Goal: Navigation & Orientation: Find specific page/section

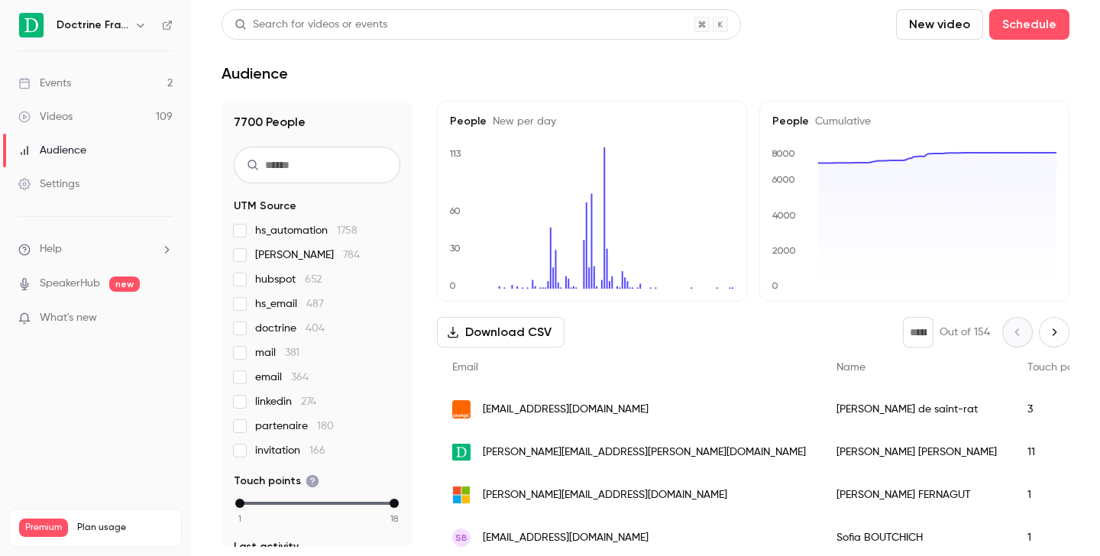
click at [137, 25] on icon "button" at bounding box center [140, 25] width 12 height 12
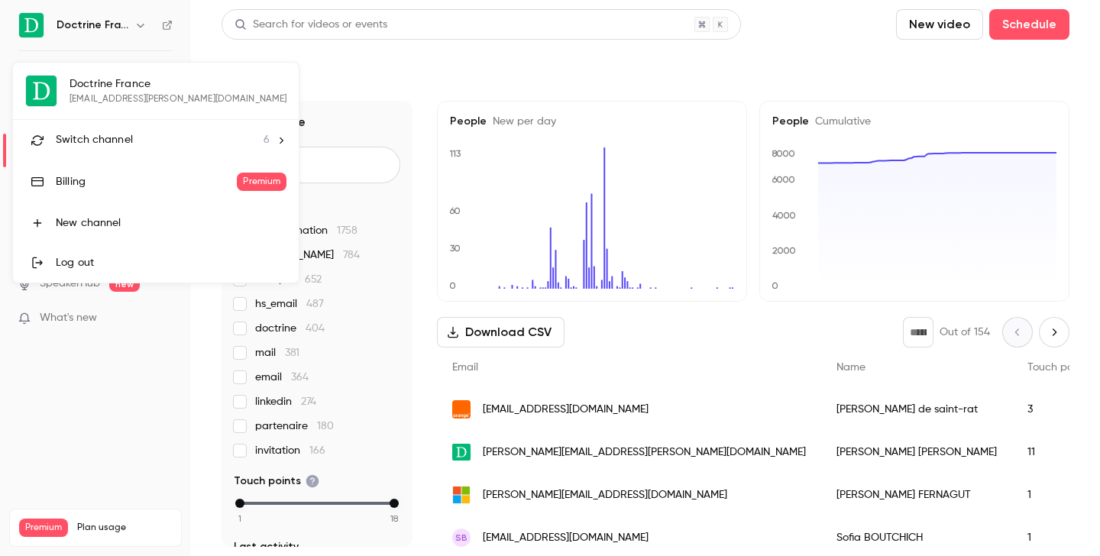
click at [130, 137] on span "Switch channel" at bounding box center [94, 140] width 77 height 16
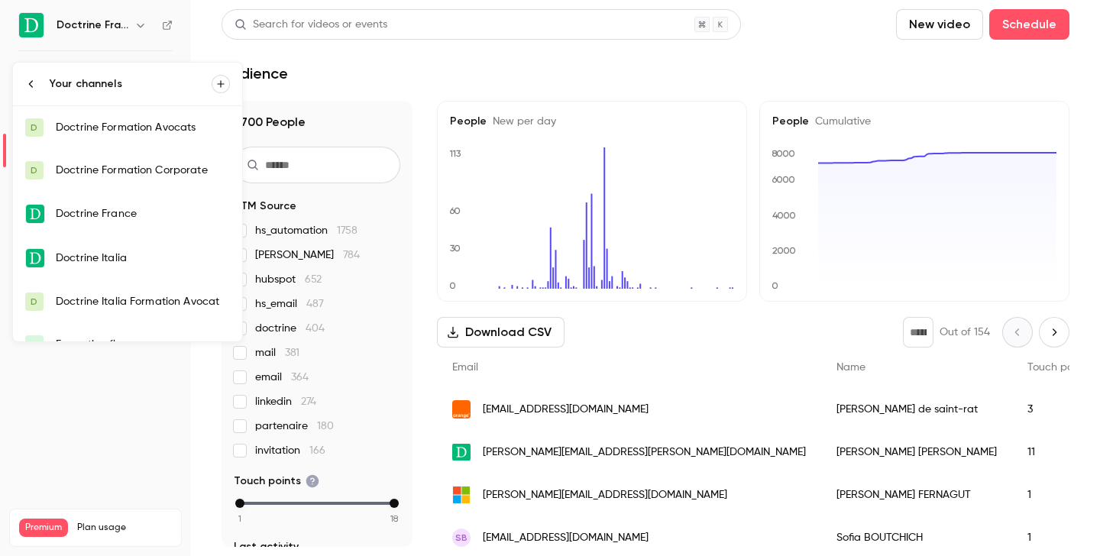
click at [134, 174] on div "Doctrine Formation Corporate" at bounding box center [143, 170] width 174 height 15
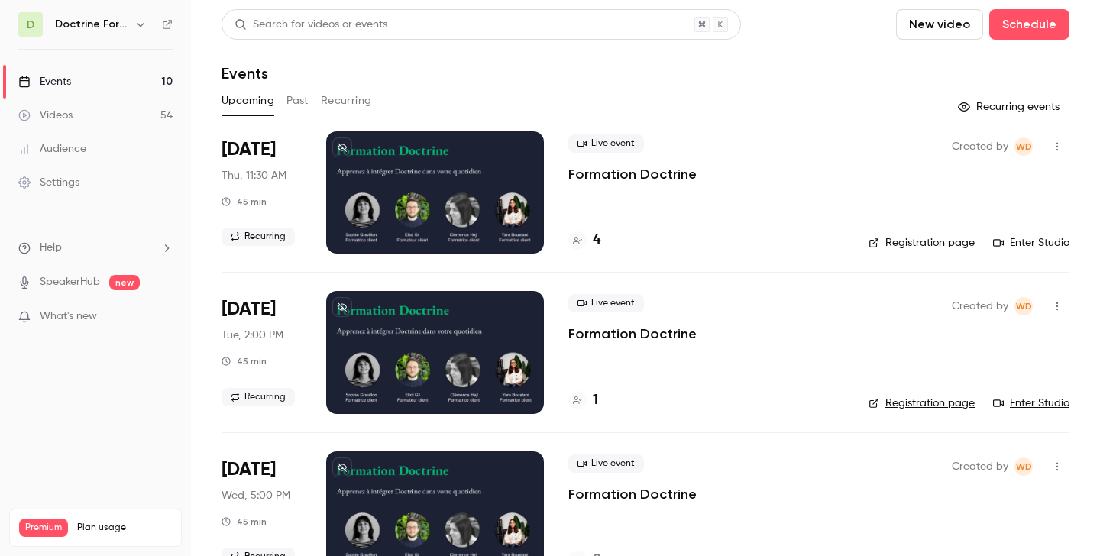
click at [305, 102] on button "Past" at bounding box center [297, 101] width 22 height 24
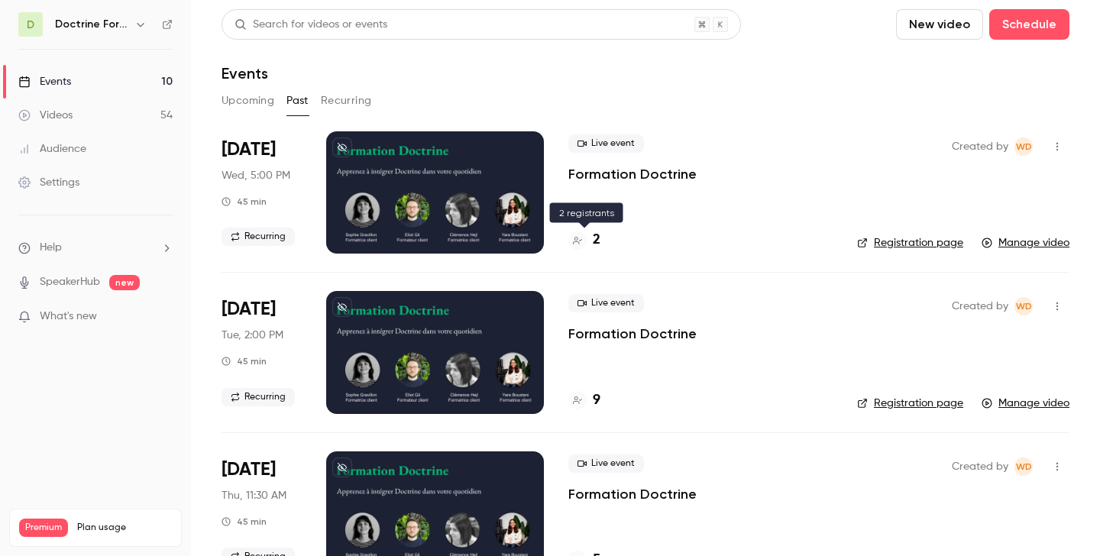
click at [590, 247] on div "2" at bounding box center [584, 240] width 32 height 21
click at [258, 100] on button "Upcoming" at bounding box center [247, 101] width 53 height 24
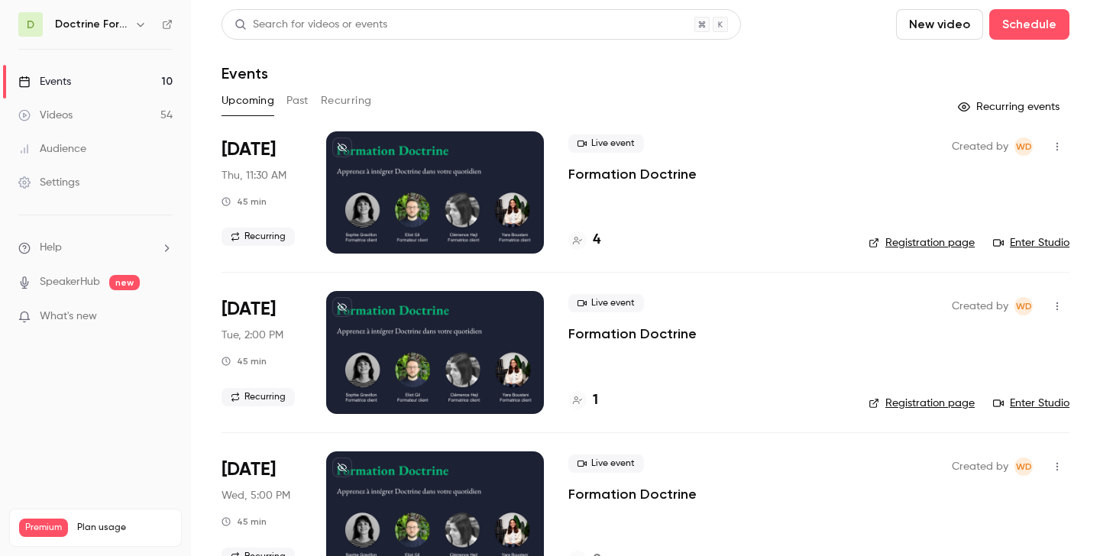
click at [603, 239] on div "4" at bounding box center [706, 240] width 276 height 21
click at [588, 239] on div "4" at bounding box center [584, 240] width 32 height 21
click at [150, 18] on div "D Doctrine Formation Corporate" at bounding box center [95, 24] width 154 height 24
click at [137, 19] on icon "button" at bounding box center [140, 24] width 12 height 12
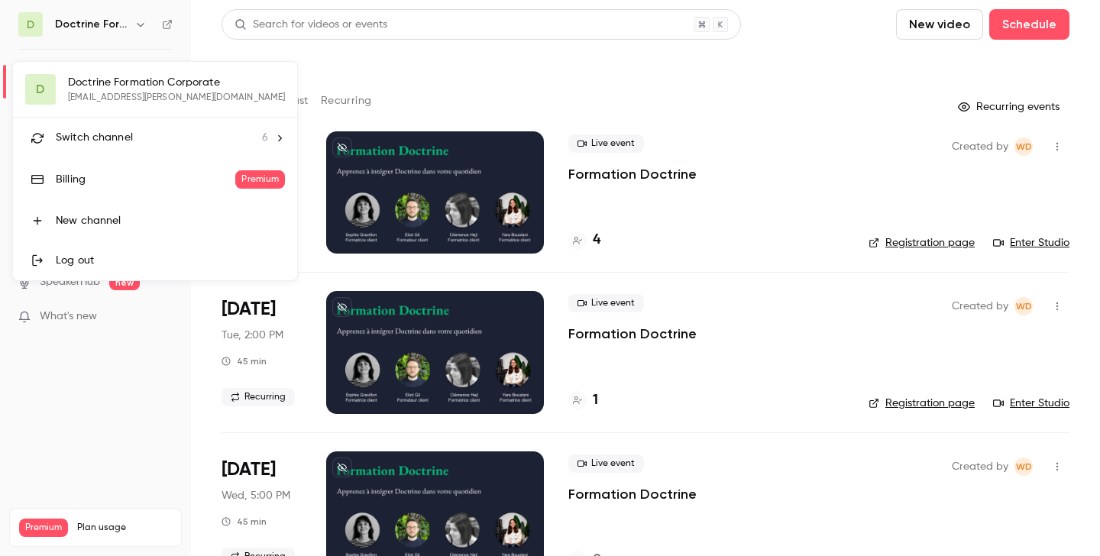
click at [124, 146] on li "Switch channel 6" at bounding box center [155, 138] width 284 height 40
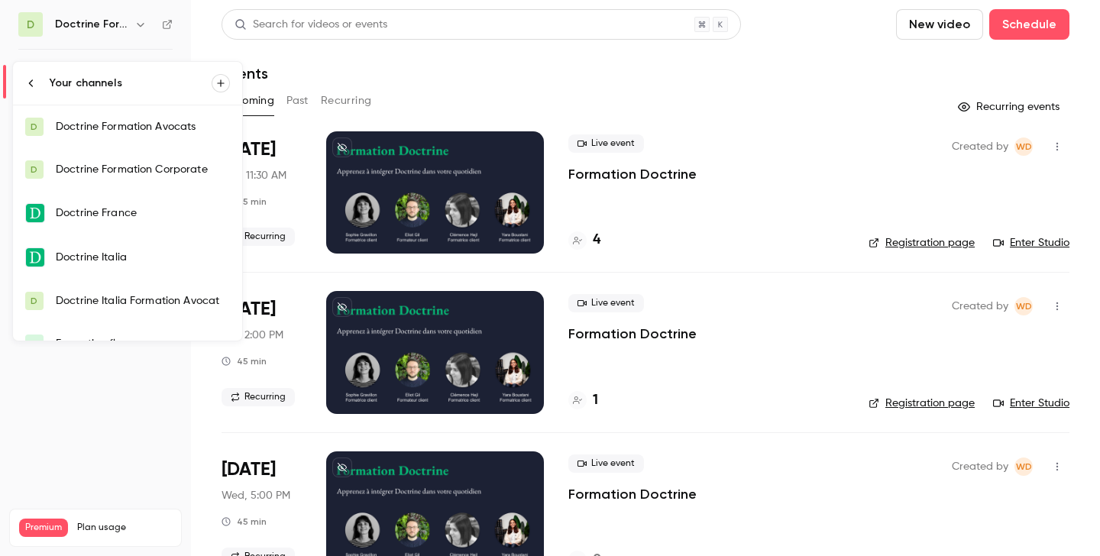
click at [131, 128] on div "Doctrine Formation Avocats" at bounding box center [143, 126] width 174 height 15
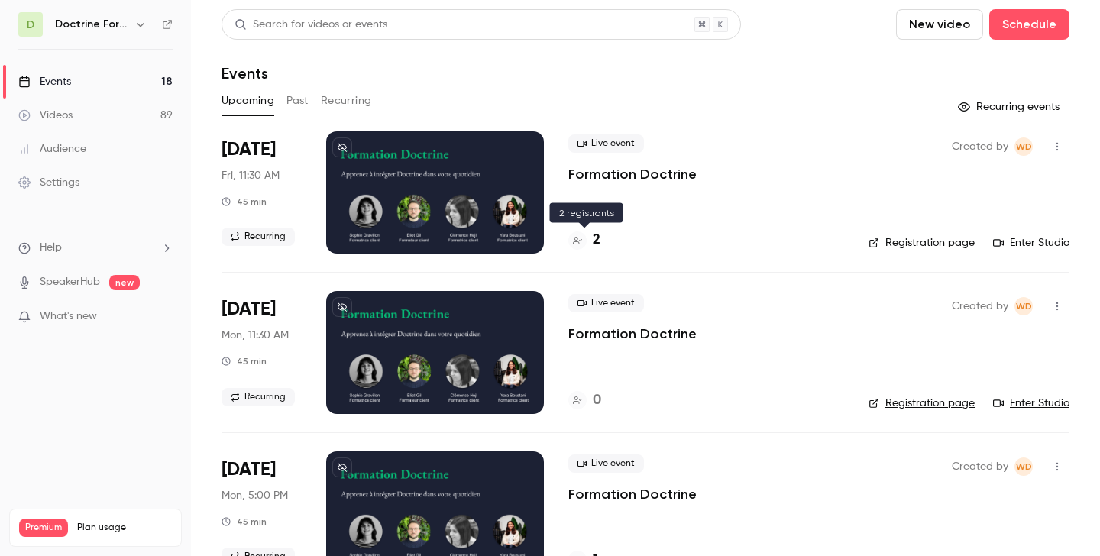
click at [587, 241] on div "2" at bounding box center [584, 240] width 32 height 21
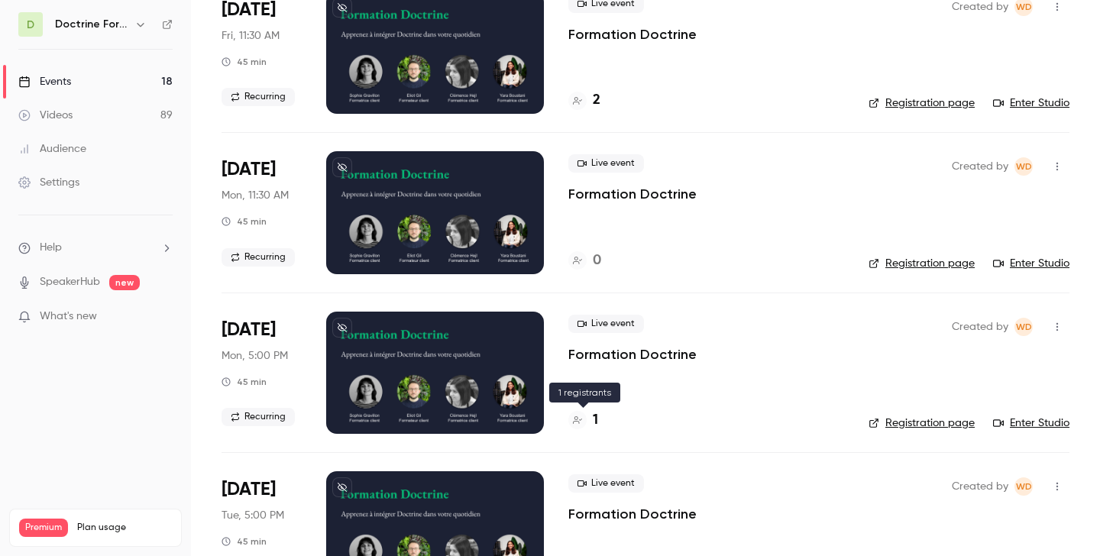
click at [595, 422] on h4 "1" at bounding box center [595, 420] width 5 height 21
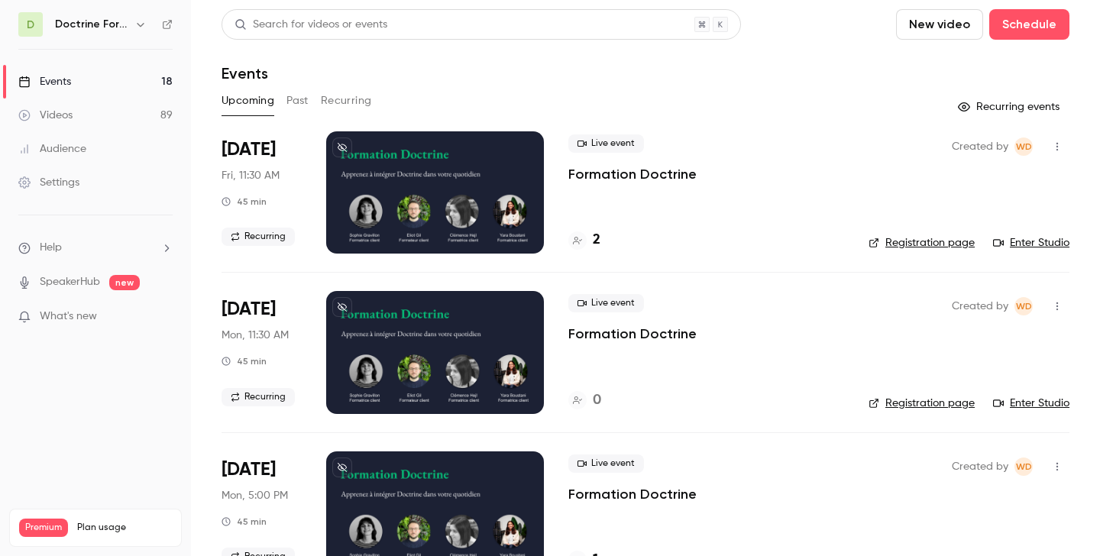
click at [137, 27] on icon "button" at bounding box center [140, 24] width 12 height 12
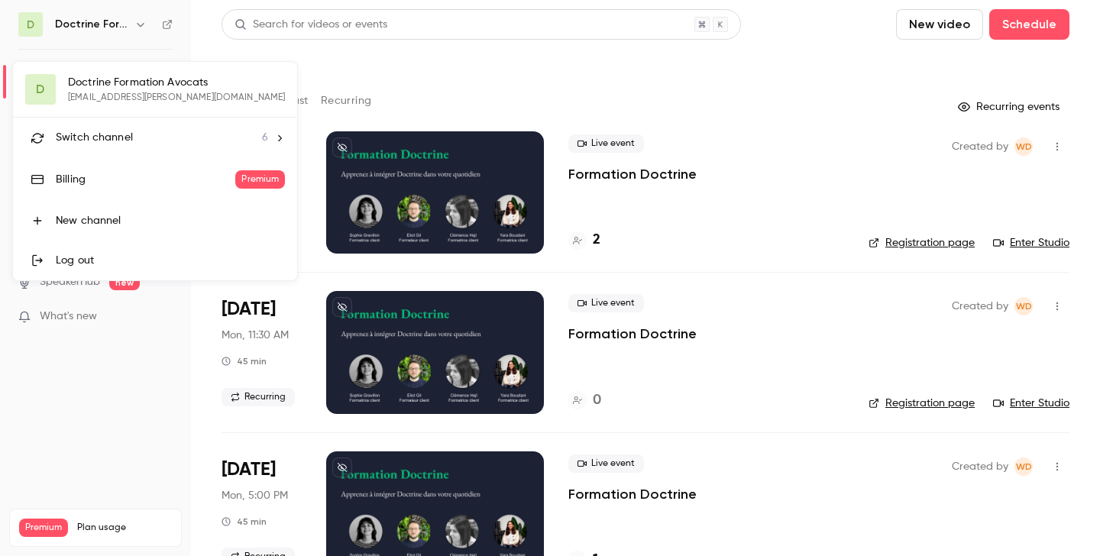
click at [107, 135] on span "Switch channel" at bounding box center [94, 138] width 77 height 16
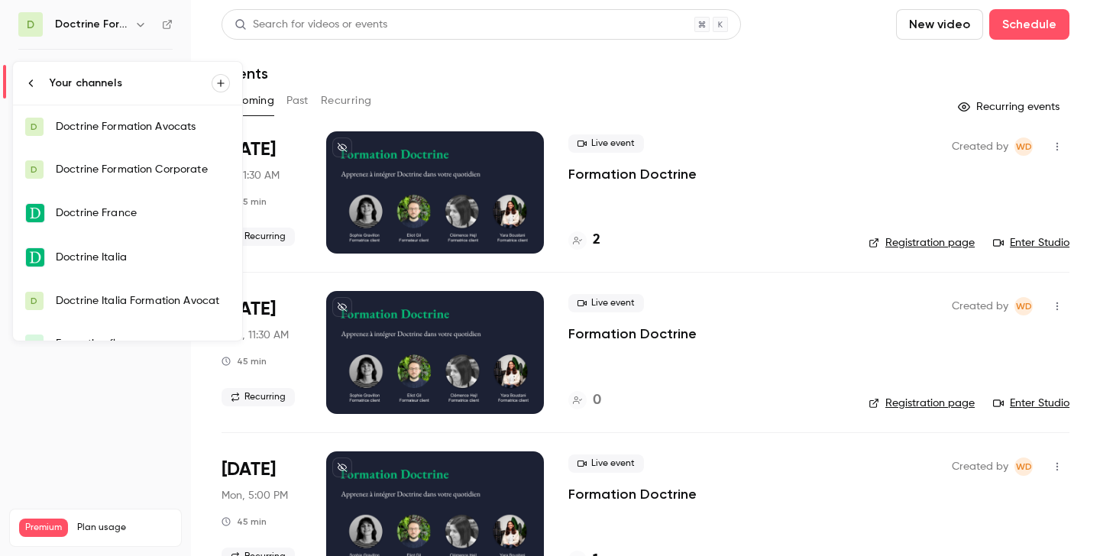
click at [136, 172] on div "Doctrine Formation Corporate" at bounding box center [143, 169] width 174 height 15
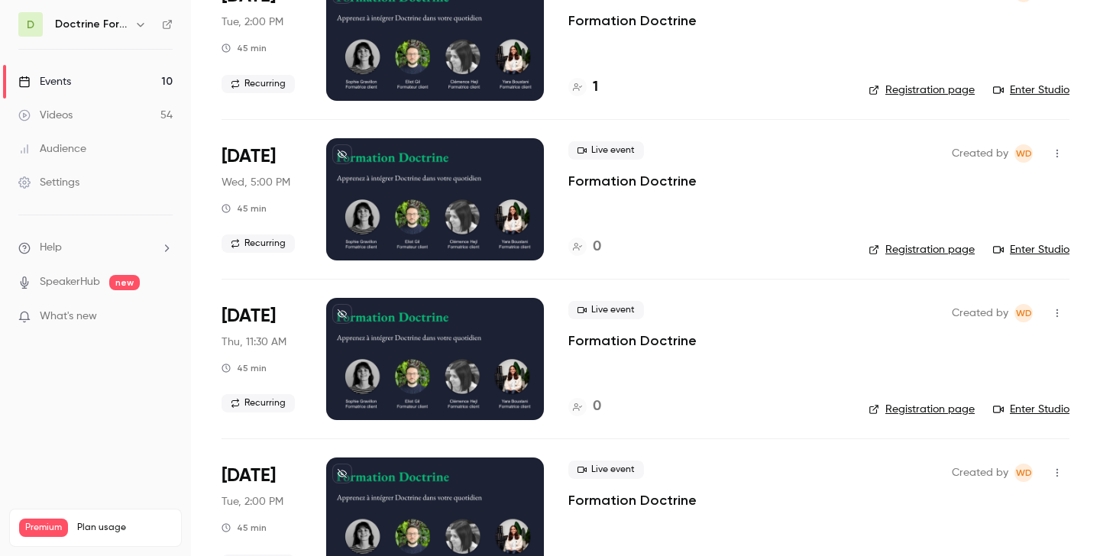
scroll to position [318, 0]
